Goal: Check status: Check status

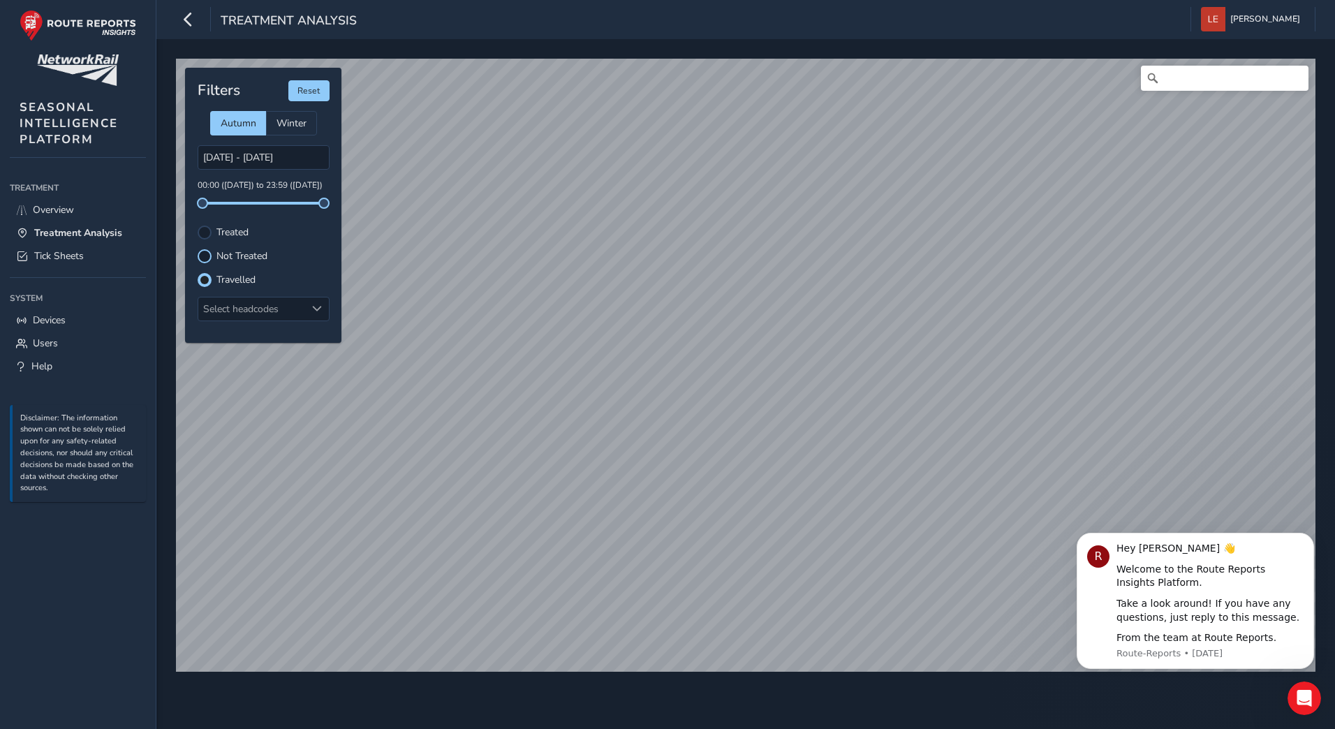
click at [209, 255] on div at bounding box center [205, 256] width 14 height 14
click at [250, 234] on div "Treated" at bounding box center [264, 232] width 132 height 14
click at [225, 233] on label "Treated" at bounding box center [232, 233] width 32 height 10
click at [205, 231] on input "Treated" at bounding box center [205, 231] width 0 height 0
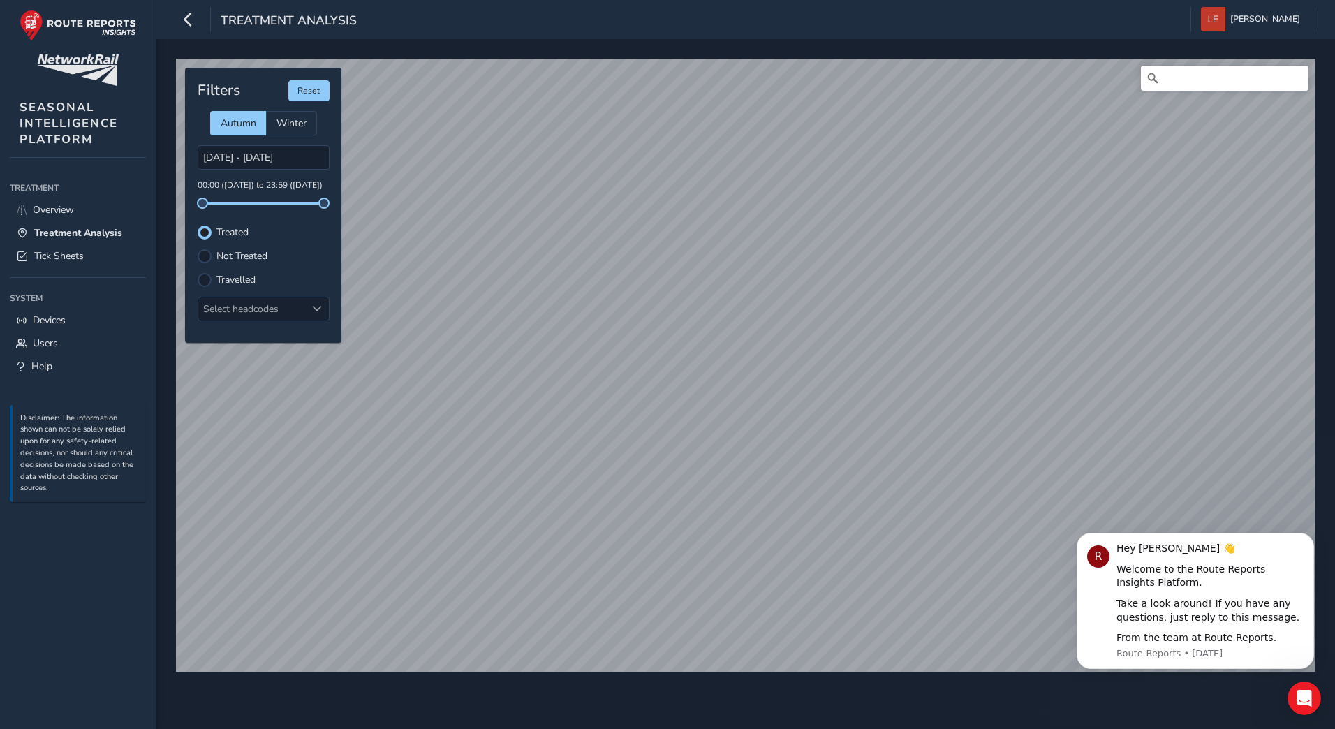
click at [213, 258] on div "Not Treated" at bounding box center [264, 256] width 132 height 14
click at [350, 208] on div "© Mapbox © OpenStreetMap Improve this map Filters Reset Autumn Winter [DATE] - …" at bounding box center [745, 359] width 1149 height 611
click at [68, 258] on span "Tick Sheets" at bounding box center [59, 255] width 50 height 13
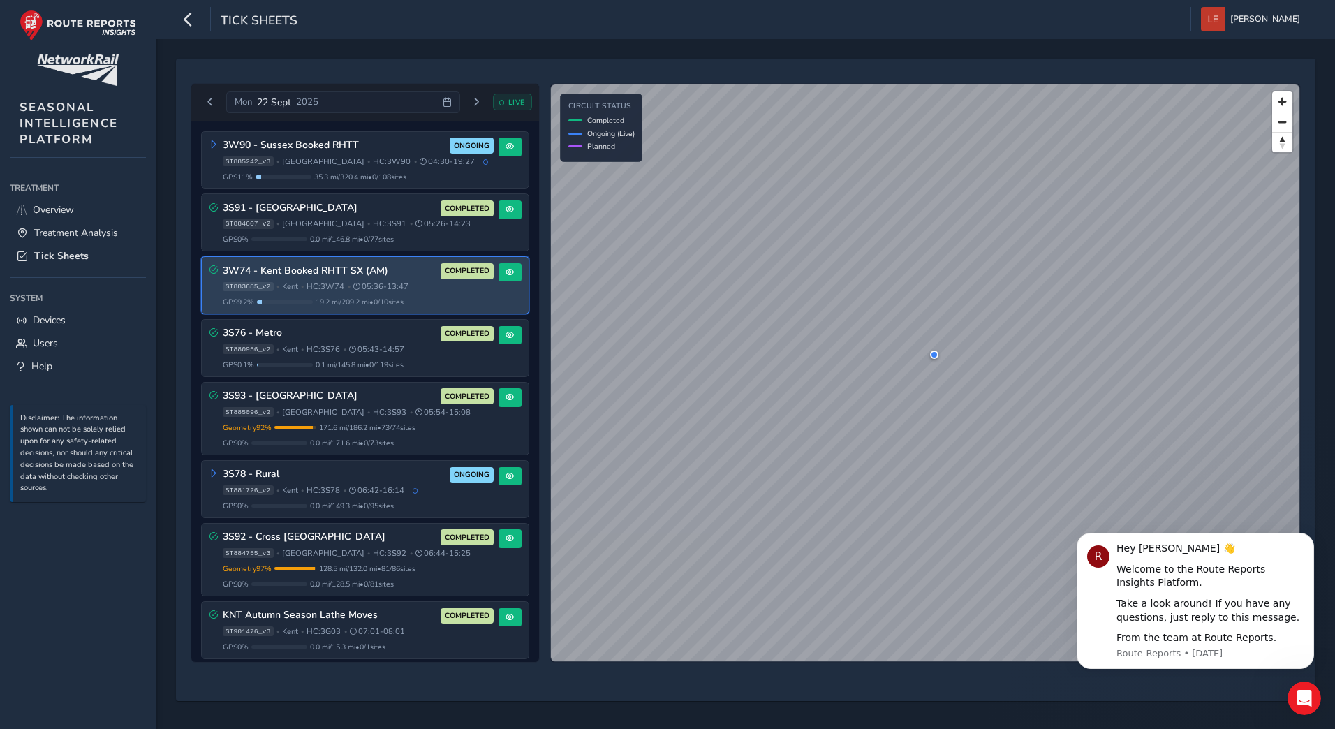
click at [362, 276] on h3 "3W74 - Kent Booked RHTT SX (AM)" at bounding box center [330, 271] width 214 height 12
click at [469, 276] on span "COMPLETED" at bounding box center [467, 270] width 45 height 11
click at [510, 274] on button at bounding box center [509, 272] width 23 height 19
